Goal: Task Accomplishment & Management: Manage account settings

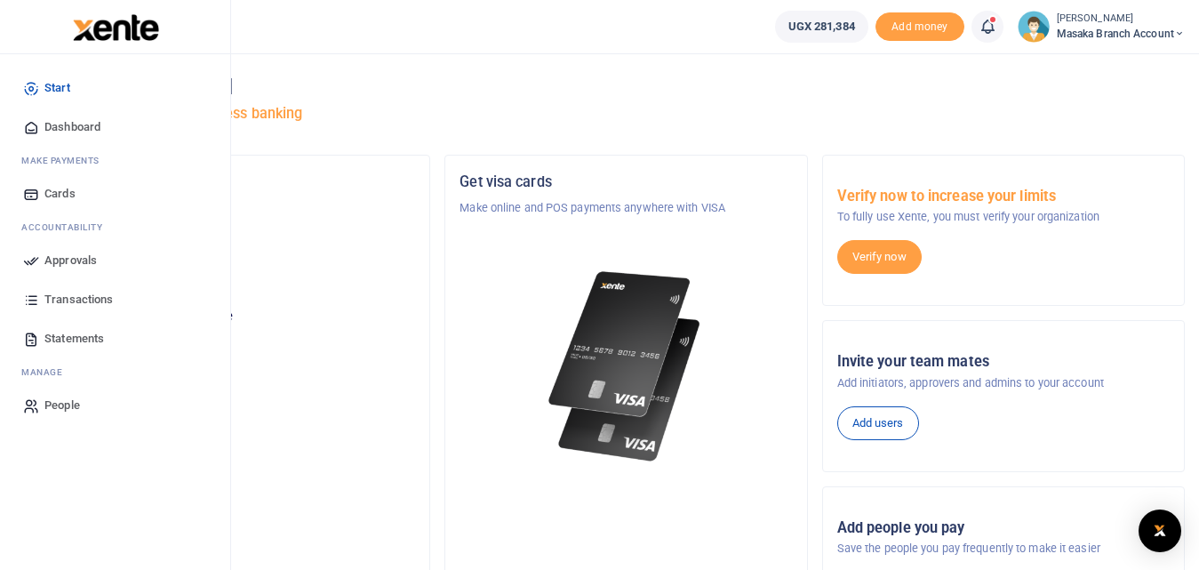
click at [47, 256] on span "Approvals" at bounding box center [70, 261] width 52 height 18
click at [68, 260] on span "Approvals" at bounding box center [70, 261] width 52 height 18
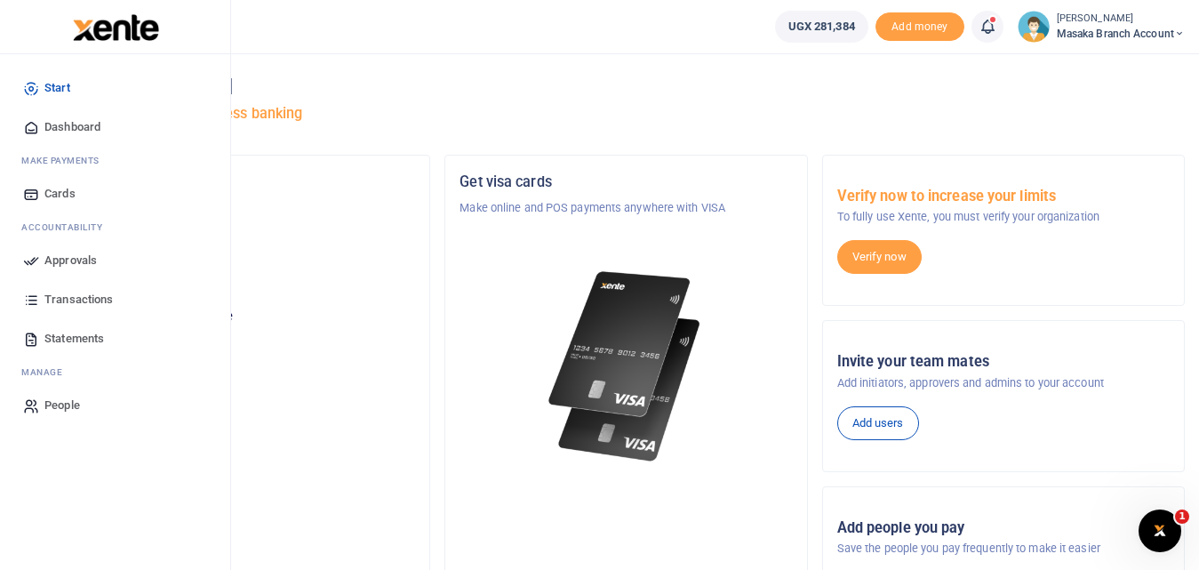
click at [81, 266] on span "Approvals" at bounding box center [70, 261] width 52 height 18
click at [100, 253] on link "Approvals" at bounding box center [115, 260] width 202 height 39
click at [100, 260] on link "Approvals" at bounding box center [115, 260] width 202 height 39
click at [38, 267] on icon at bounding box center [31, 260] width 16 height 16
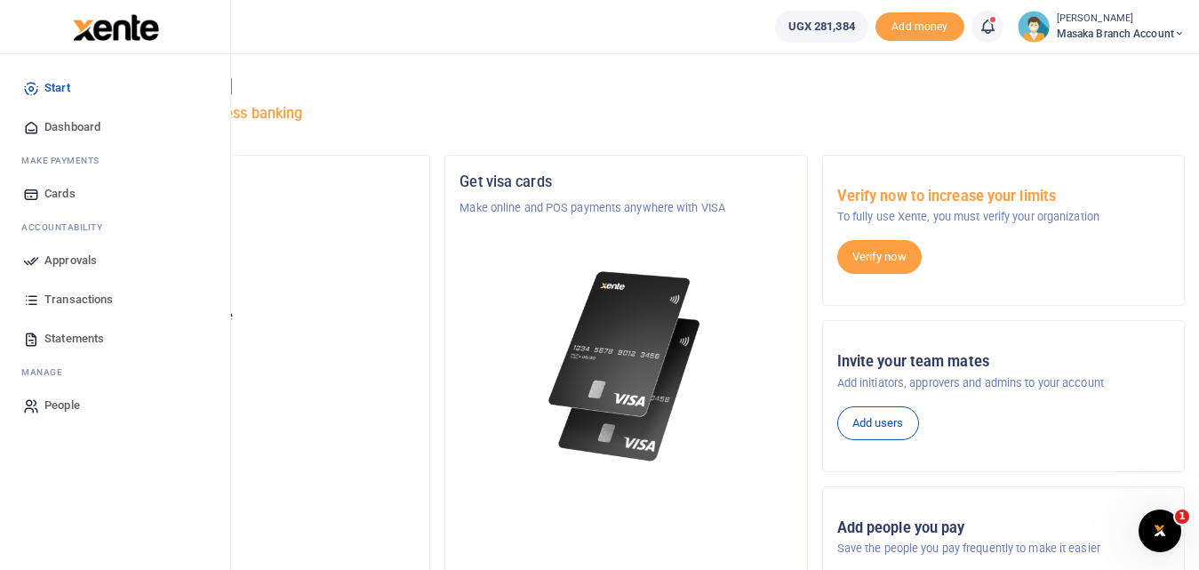
click at [52, 252] on span "Approvals" at bounding box center [70, 261] width 52 height 18
click at [87, 265] on span "Approvals" at bounding box center [70, 261] width 52 height 18
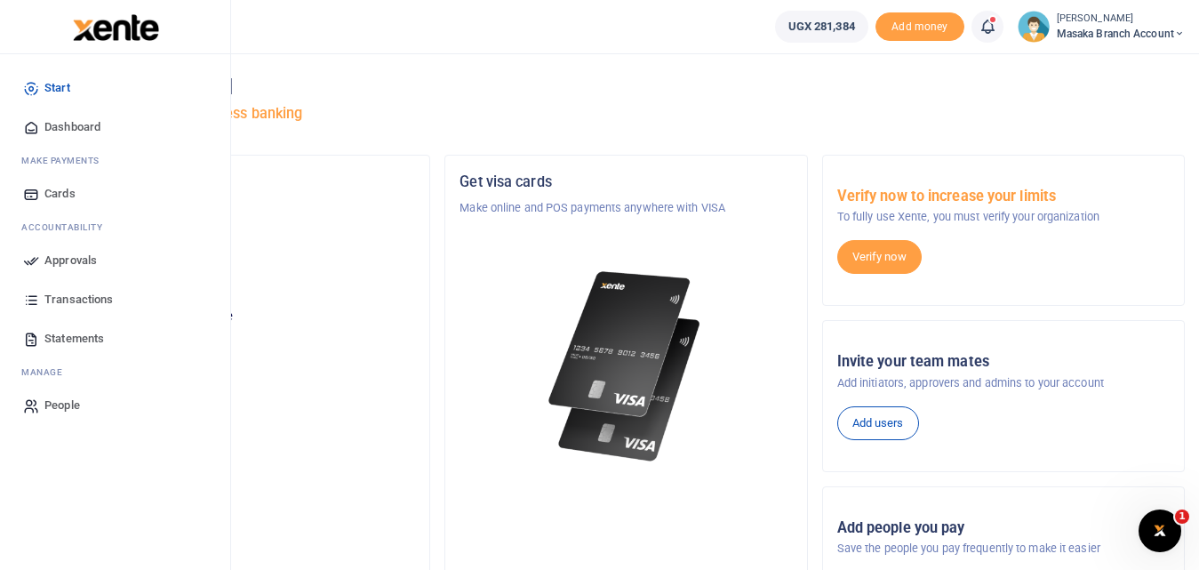
click at [86, 264] on span "Approvals" at bounding box center [70, 261] width 52 height 18
click at [96, 262] on span "Approvals" at bounding box center [70, 261] width 52 height 18
click at [52, 256] on span "Approvals" at bounding box center [70, 261] width 52 height 18
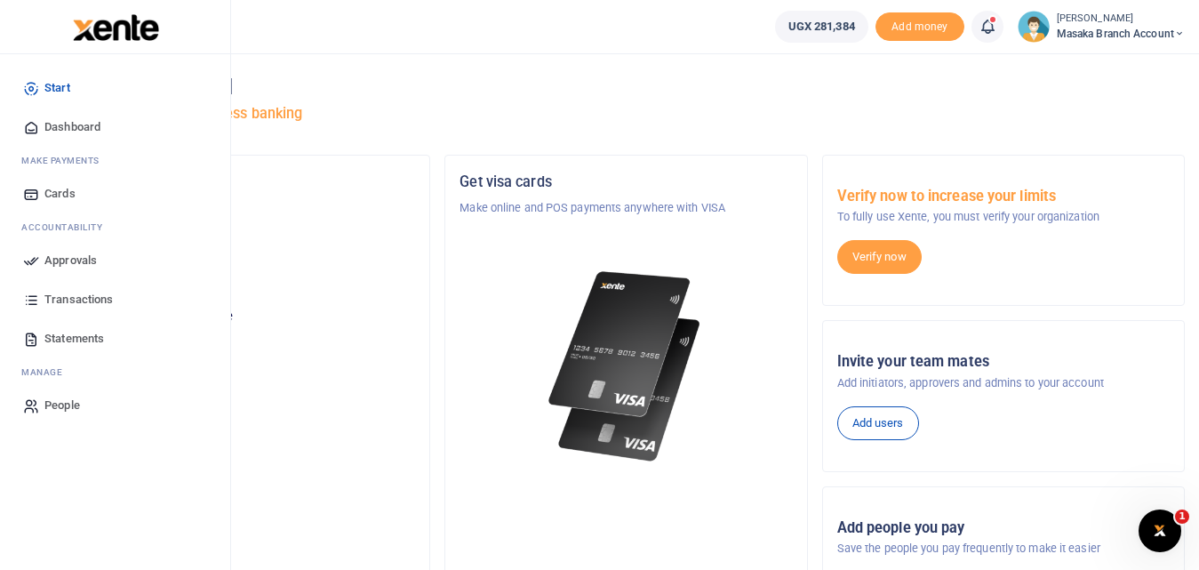
click at [68, 254] on span "Approvals" at bounding box center [70, 261] width 52 height 18
click at [186, 268] on link "Approvals" at bounding box center [115, 260] width 202 height 39
click at [131, 259] on link "Approvals" at bounding box center [115, 260] width 202 height 39
click at [111, 259] on link "Approvals" at bounding box center [115, 260] width 202 height 39
click at [94, 256] on span "Approvals" at bounding box center [70, 261] width 52 height 18
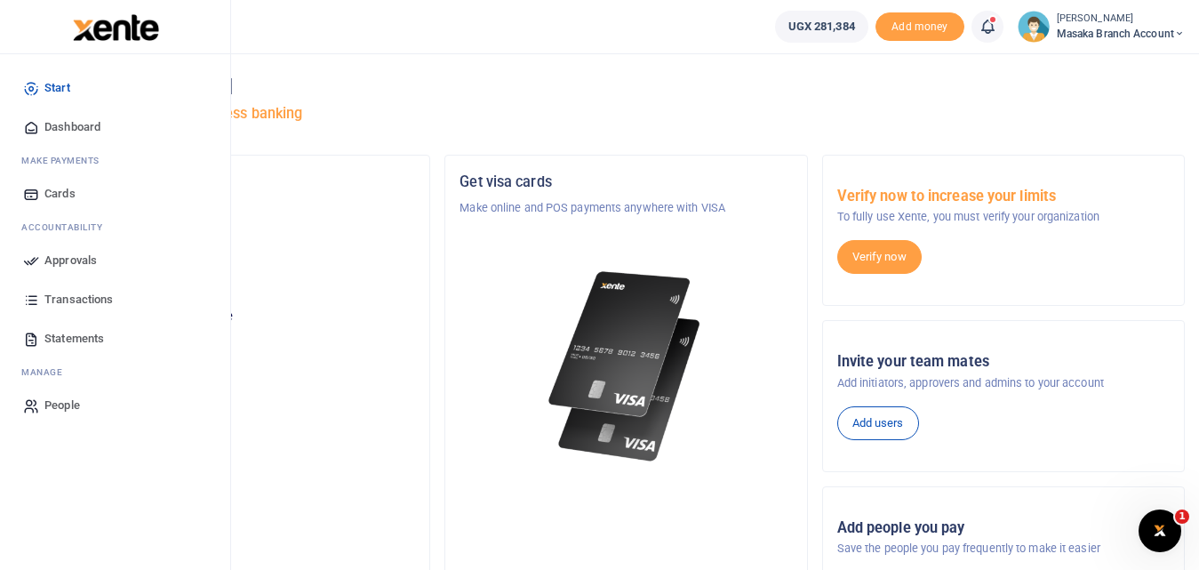
click at [43, 260] on link "Approvals" at bounding box center [115, 260] width 202 height 39
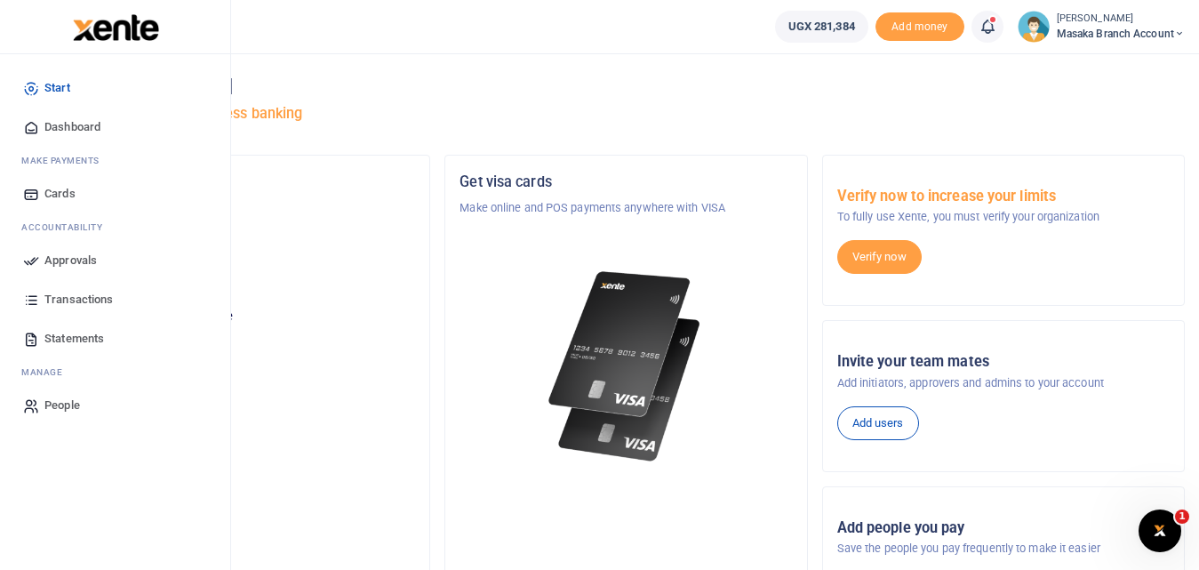
click at [43, 260] on link "Approvals" at bounding box center [115, 260] width 202 height 39
click at [61, 261] on span "Approvals" at bounding box center [70, 261] width 52 height 18
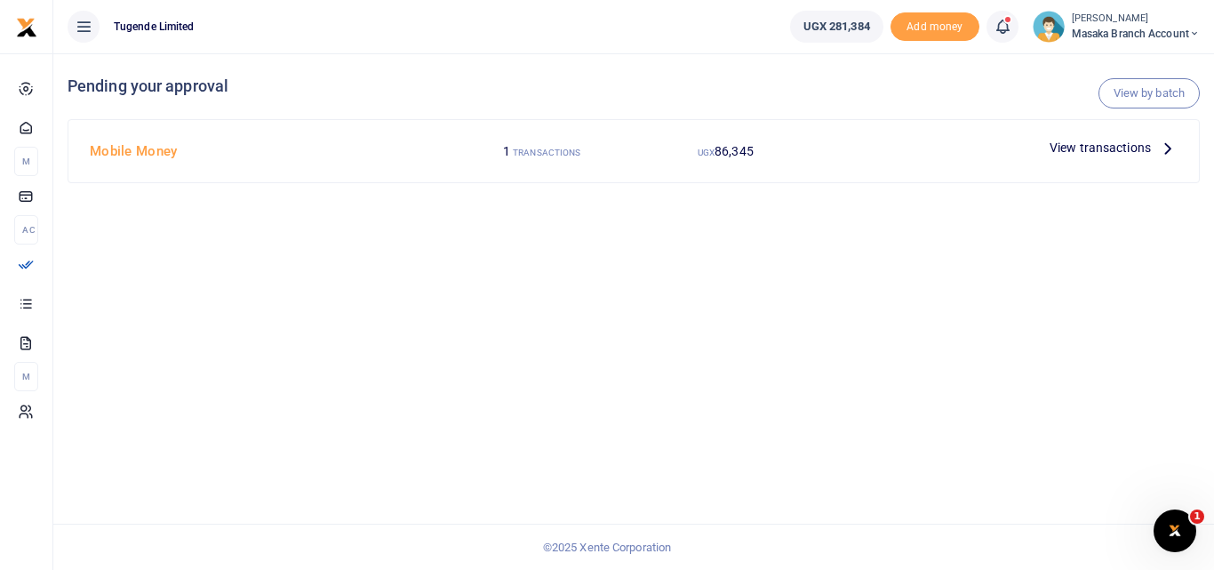
click at [84, 167] on div "Mobile Money" at bounding box center [266, 151] width 367 height 34
click at [1131, 153] on span "View transactions" at bounding box center [1100, 148] width 101 height 20
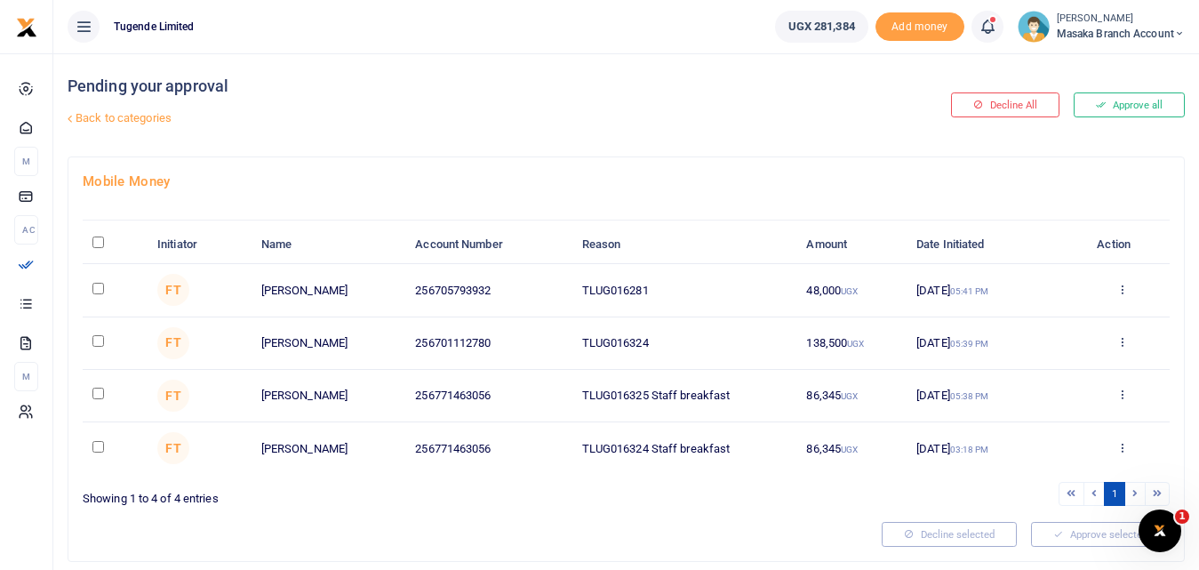
click at [100, 389] on input "checkbox" at bounding box center [98, 394] width 12 height 12
checkbox input "true"
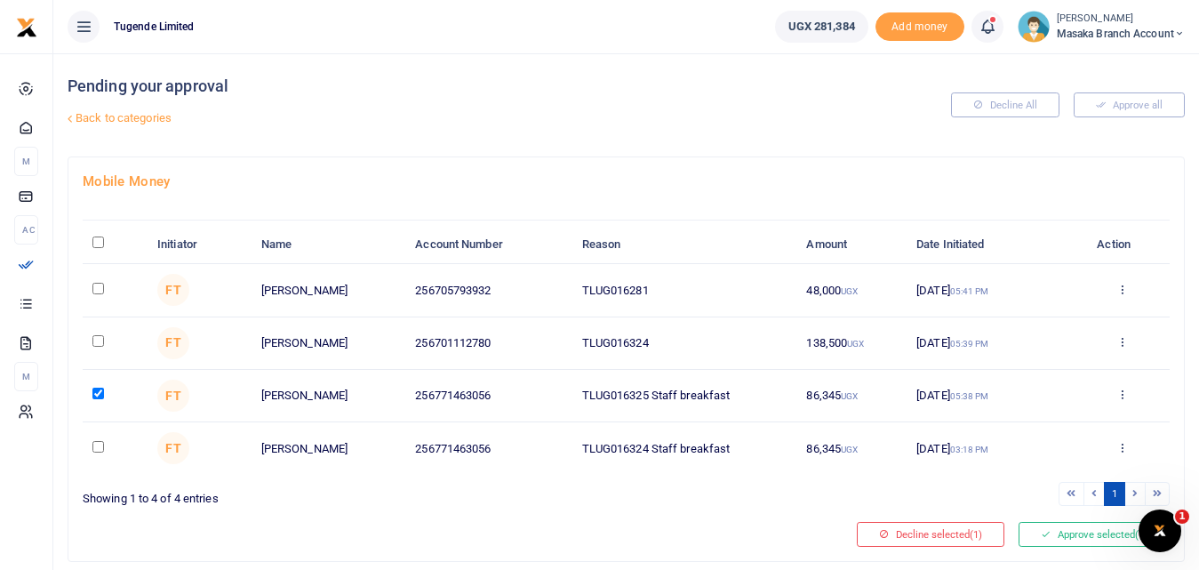
click at [100, 341] on input "checkbox" at bounding box center [98, 341] width 12 height 12
checkbox input "true"
click at [104, 288] on input "checkbox" at bounding box center [98, 289] width 12 height 12
checkbox input "true"
click at [1067, 524] on button "Approve selected (3)" at bounding box center [1094, 534] width 151 height 25
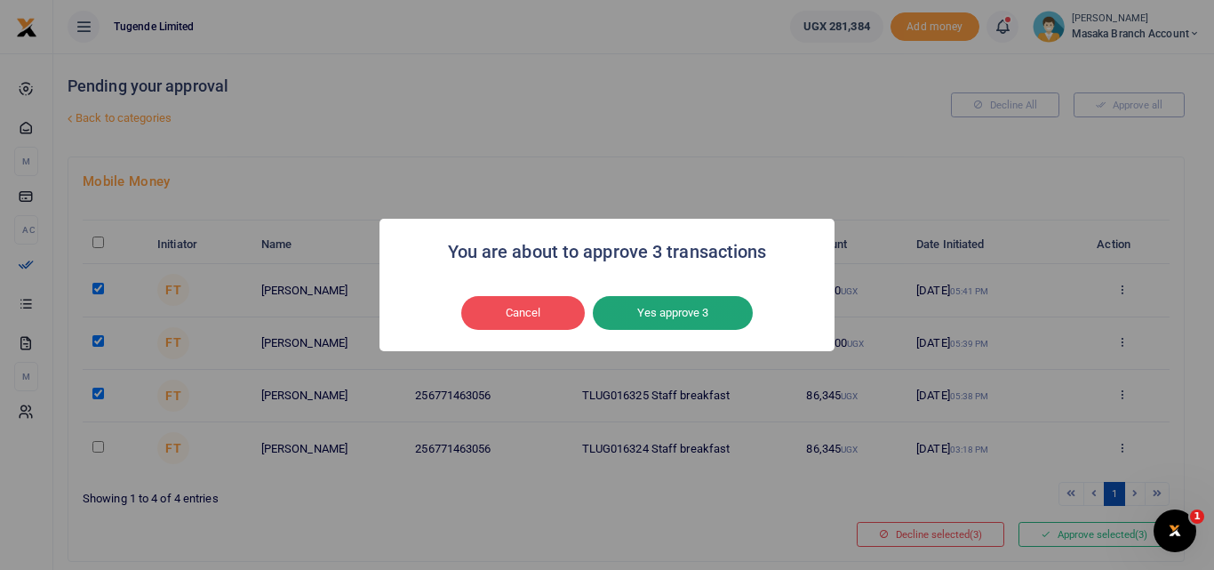
click at [662, 305] on button "Yes approve 3" at bounding box center [673, 313] width 160 height 34
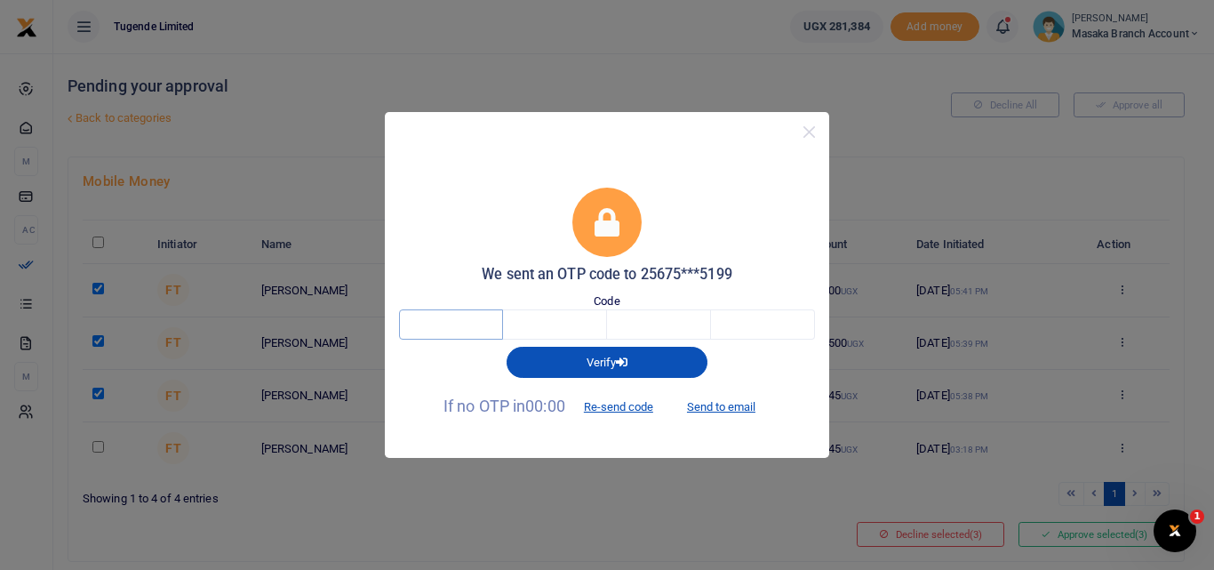
click at [442, 312] on input "text" at bounding box center [451, 324] width 104 height 30
type input "6"
type input "9"
type input "7"
type input "8"
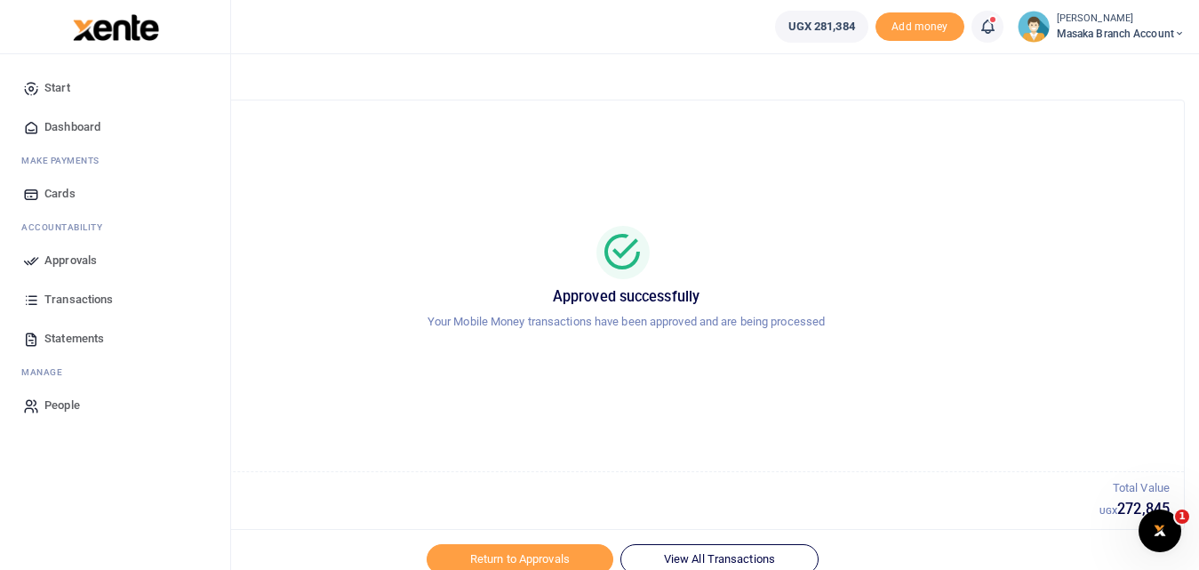
click at [36, 268] on icon at bounding box center [31, 260] width 16 height 16
